Goal: Navigation & Orientation: Find specific page/section

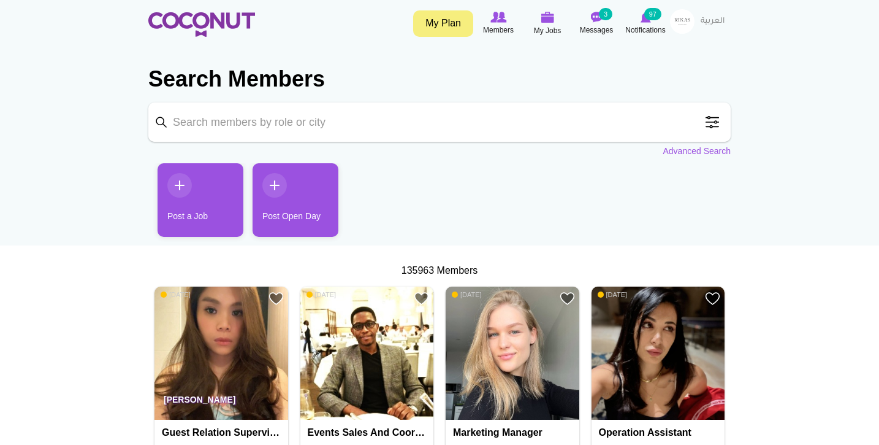
click at [185, 23] on img at bounding box center [201, 24] width 107 height 25
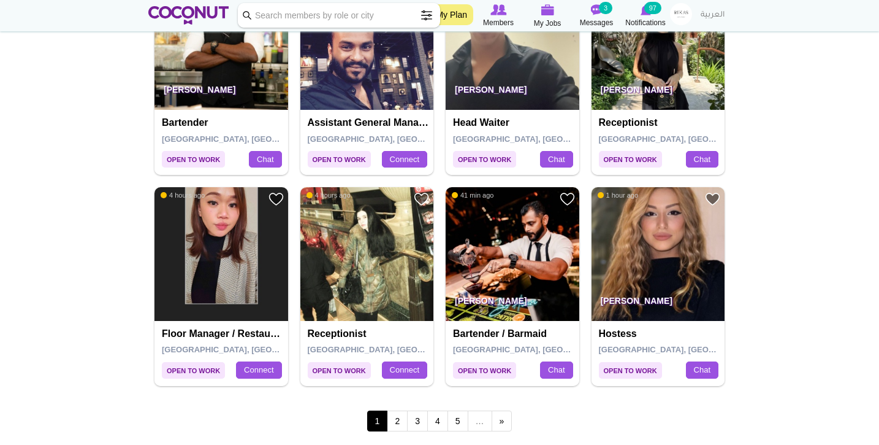
scroll to position [2000, 0]
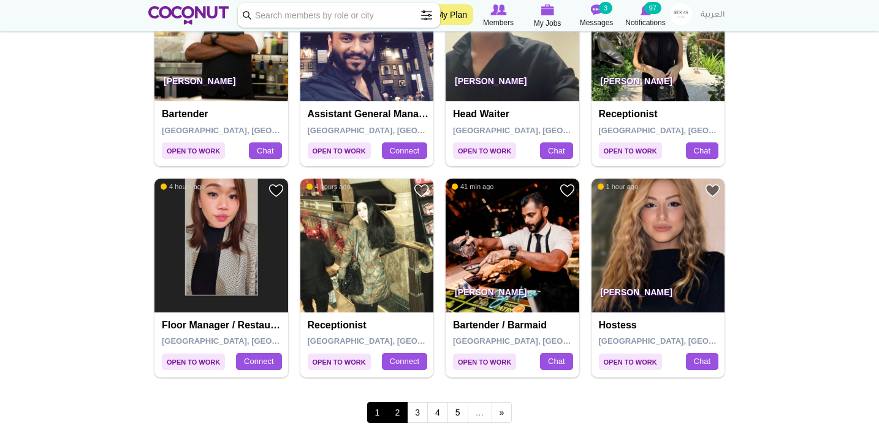
click at [399, 402] on link "2" at bounding box center [397, 412] width 21 height 21
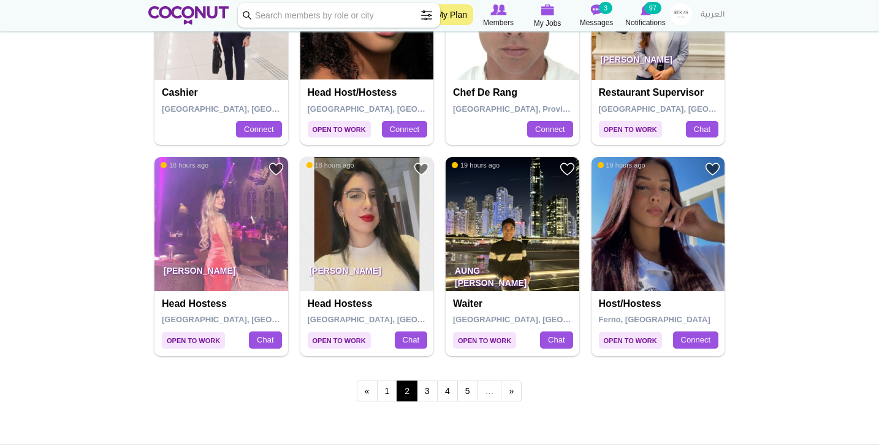
scroll to position [2052, 0]
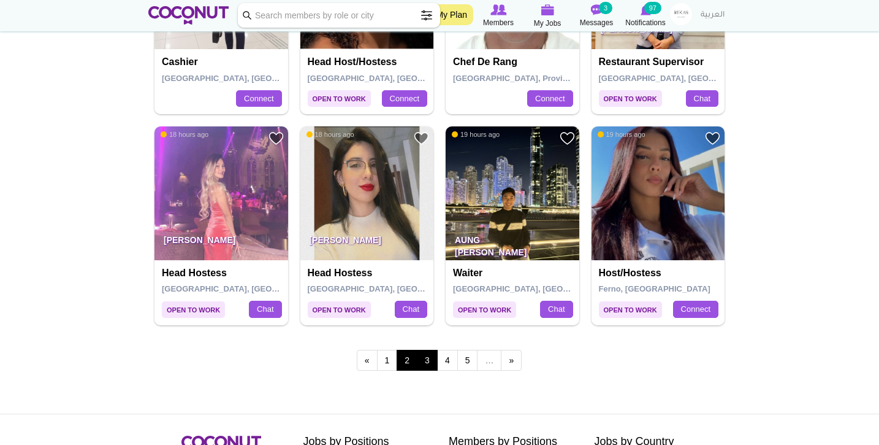
click at [430, 349] on link "3" at bounding box center [427, 359] width 21 height 21
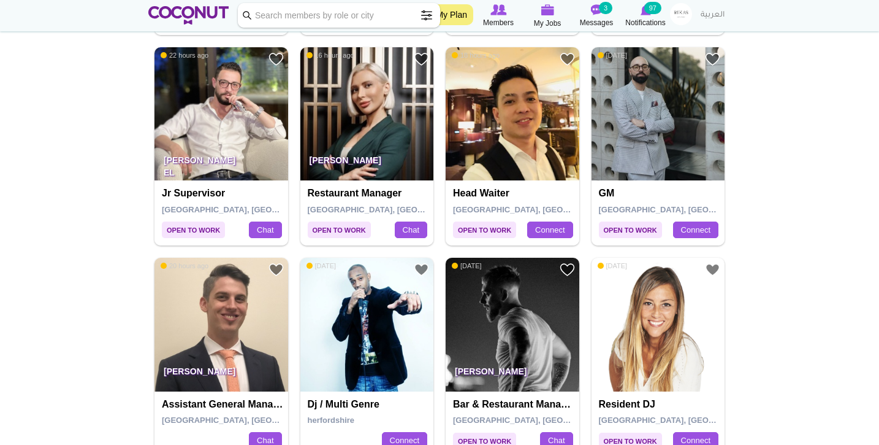
scroll to position [2004, 0]
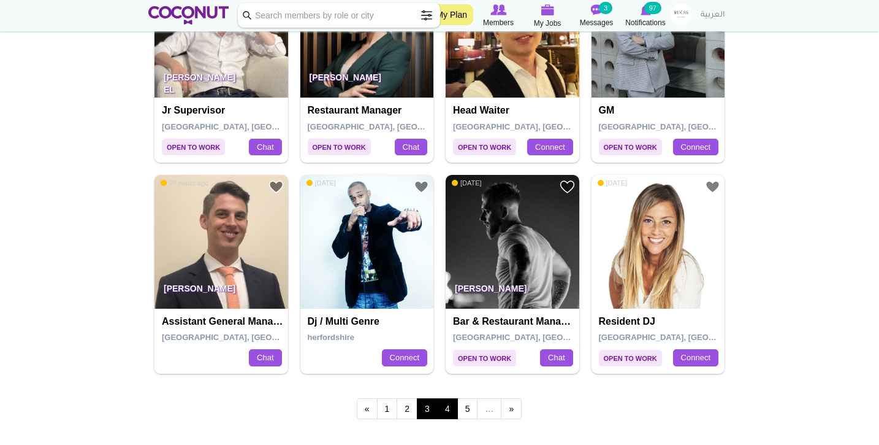
click at [445, 403] on link "4" at bounding box center [447, 408] width 21 height 21
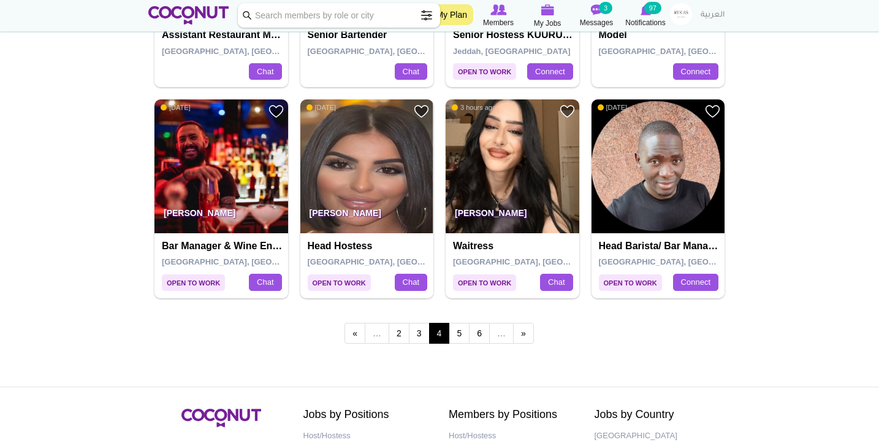
scroll to position [2081, 0]
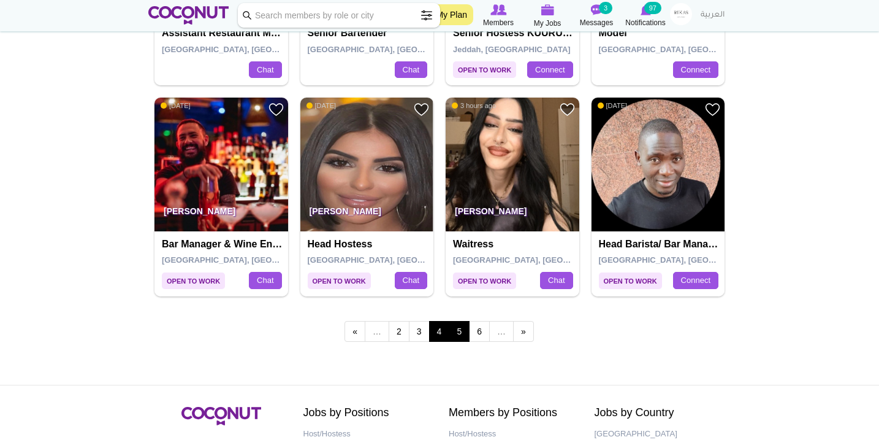
click at [465, 321] on link "5" at bounding box center [459, 331] width 21 height 21
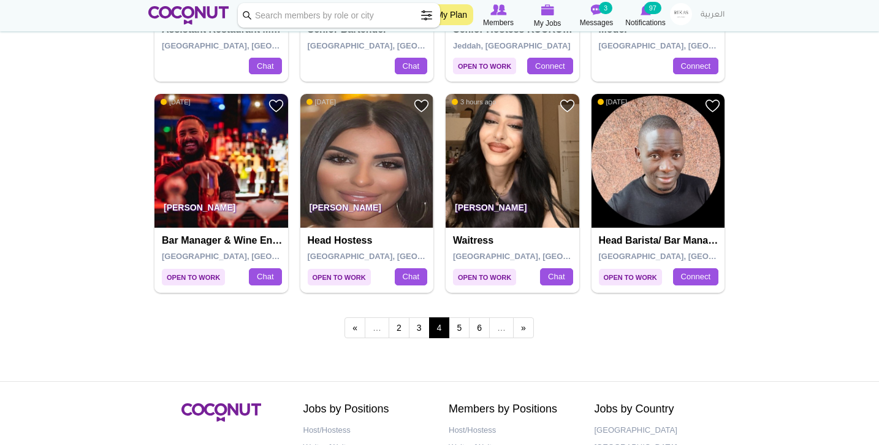
scroll to position [2088, 0]
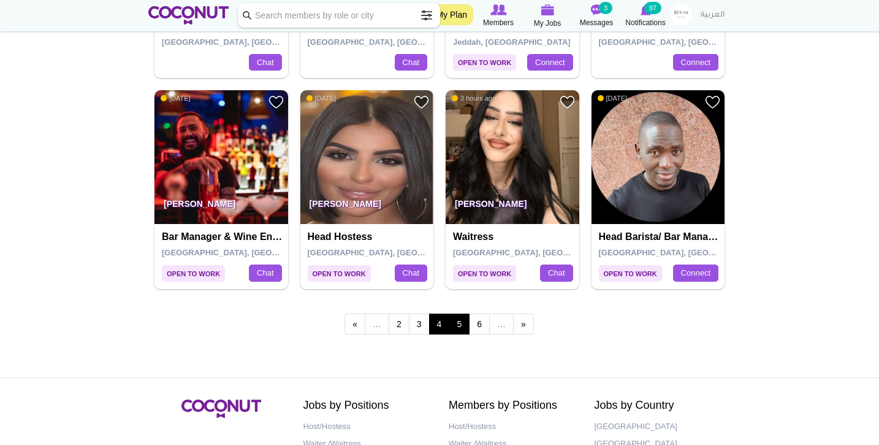
click at [460, 315] on link "5" at bounding box center [459, 323] width 21 height 21
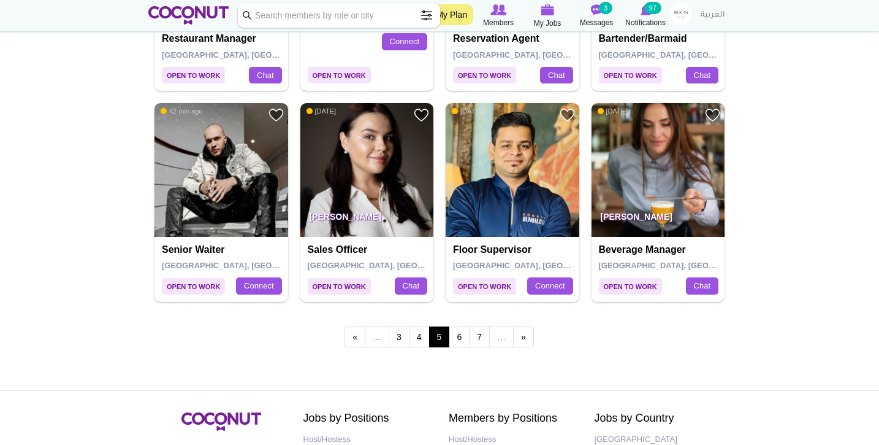
scroll to position [2077, 0]
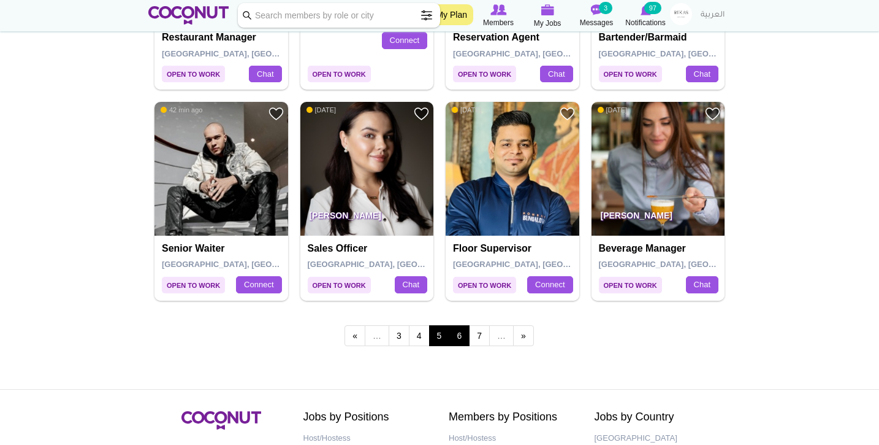
click at [463, 326] on link "6" at bounding box center [459, 335] width 21 height 21
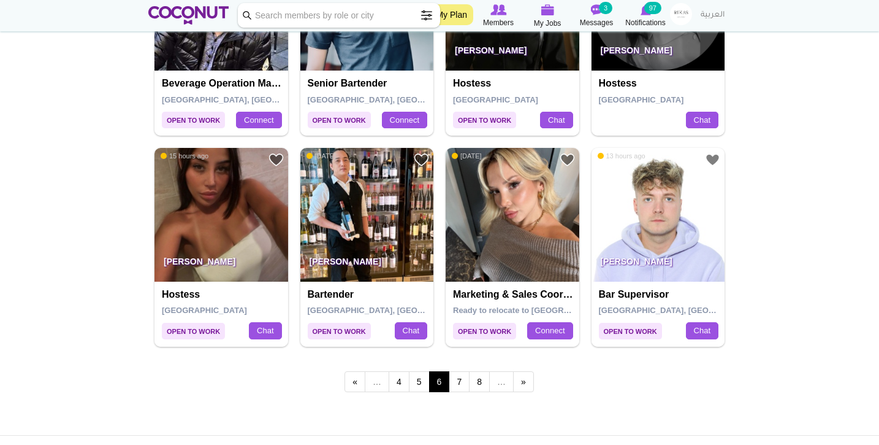
scroll to position [2042, 0]
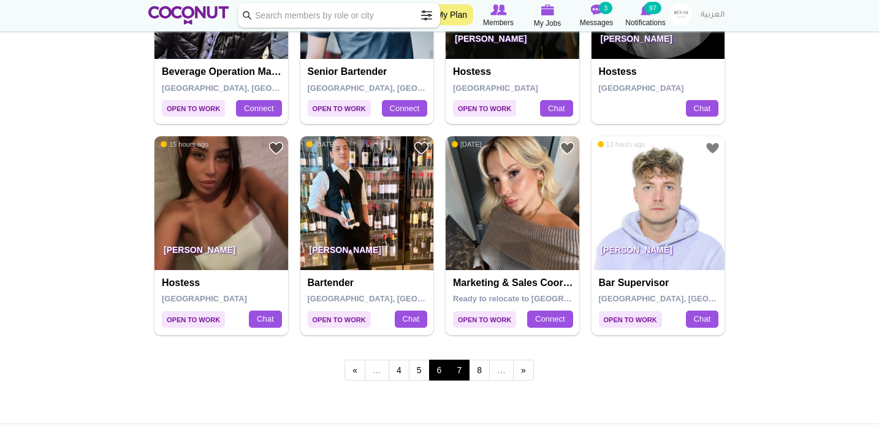
click at [459, 361] on link "7" at bounding box center [459, 369] width 21 height 21
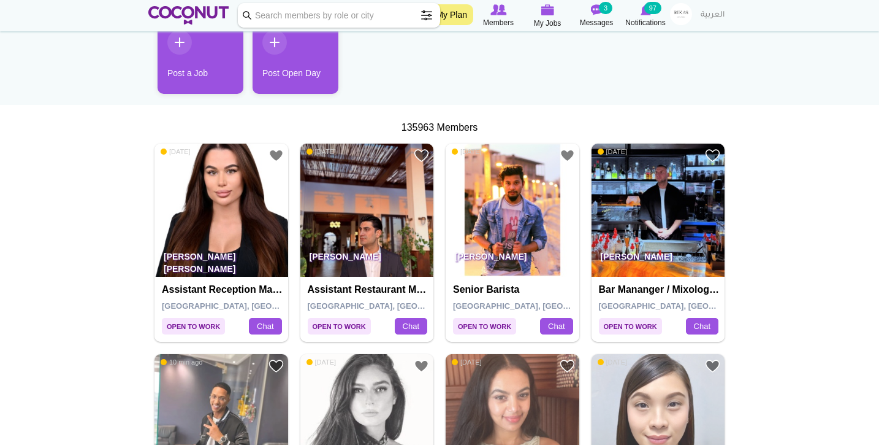
scroll to position [155, 0]
